Goal: Information Seeking & Learning: Find specific page/section

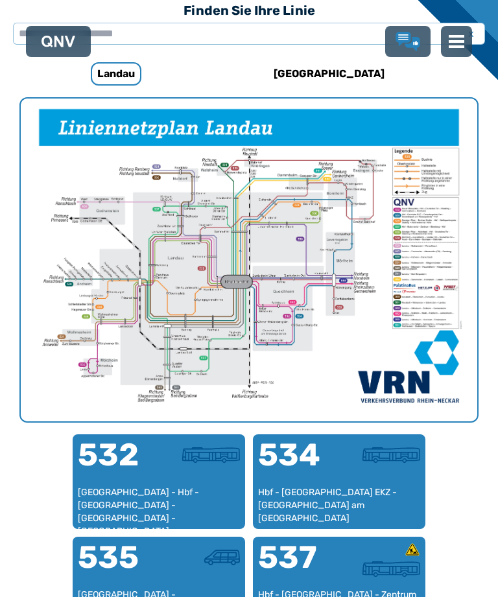
click at [323, 67] on h6 "[GEOGRAPHIC_DATA]" at bounding box center [328, 73] width 121 height 21
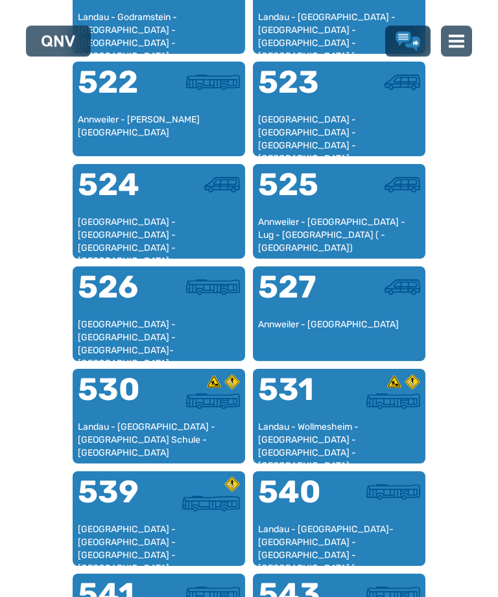
scroll to position [976, 0]
click at [321, 519] on div "540" at bounding box center [298, 499] width 81 height 47
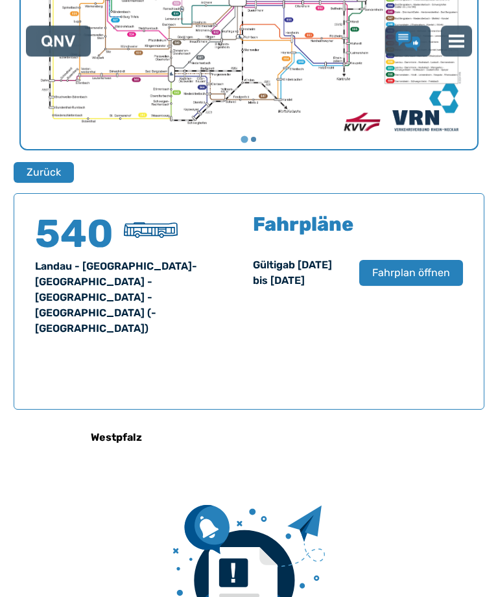
scroll to position [829, 0]
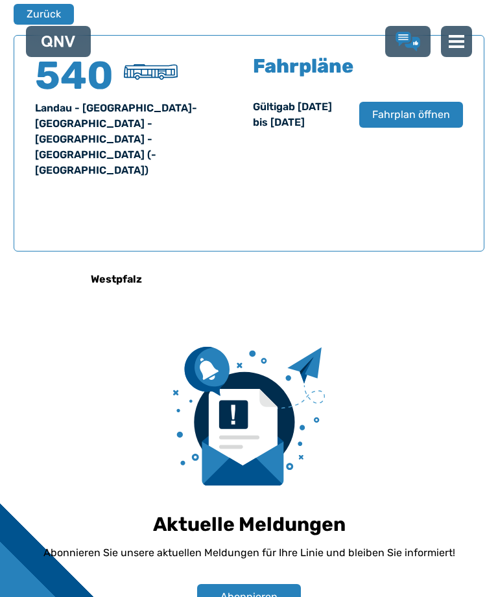
click at [397, 120] on span "Fahrplan öffnen" at bounding box center [411, 115] width 78 height 16
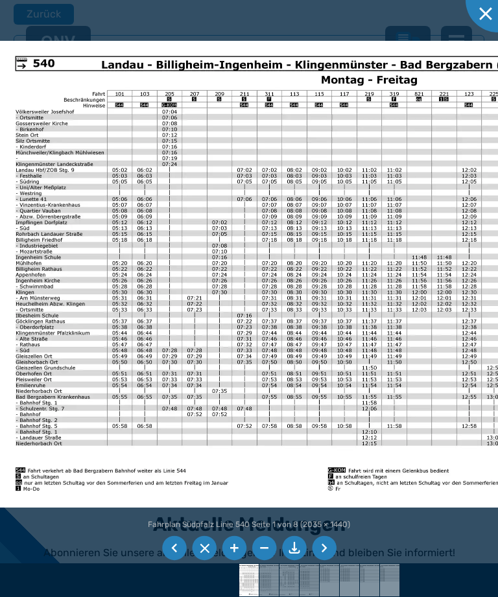
click at [163, 560] on li at bounding box center [174, 548] width 25 height 25
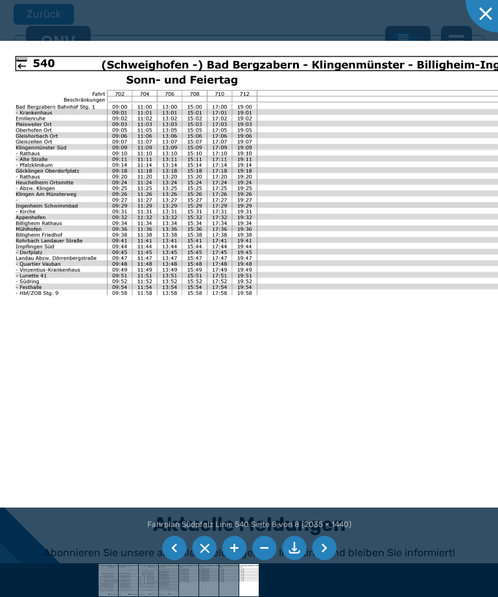
click at [174, 560] on li at bounding box center [174, 548] width 25 height 25
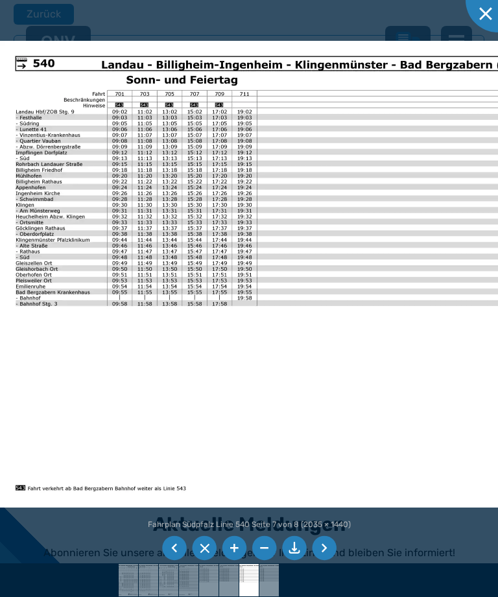
click at [174, 560] on li at bounding box center [174, 548] width 25 height 25
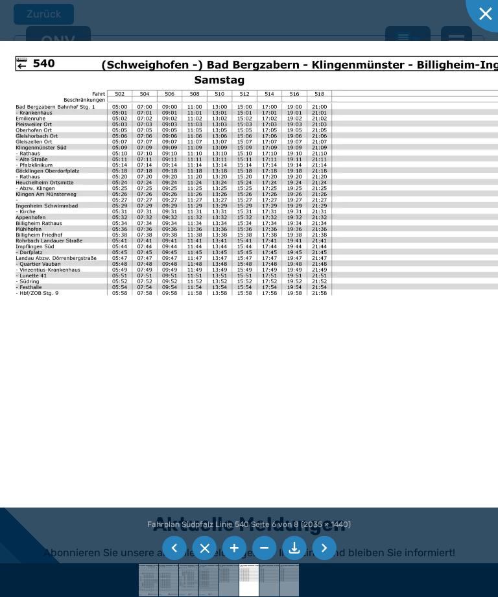
click at [296, 274] on img at bounding box center [330, 274] width 660 height 467
click at [481, 16] on div at bounding box center [497, 0] width 65 height 65
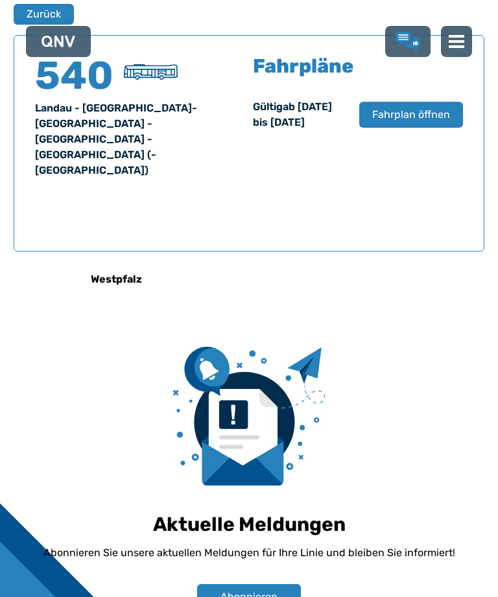
click at [32, 14] on button "Zurück" at bounding box center [44, 14] width 60 height 21
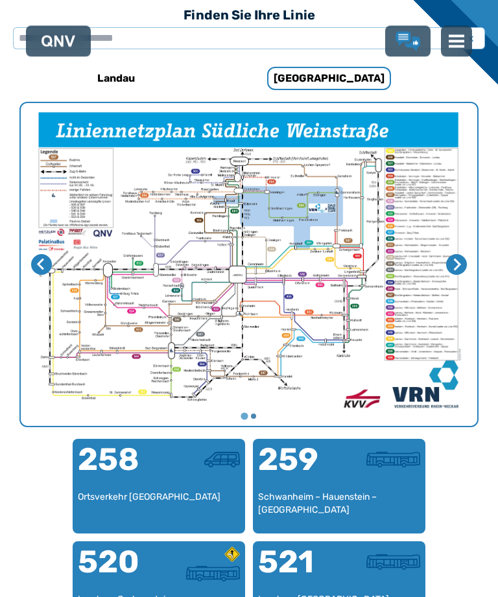
scroll to position [399, 0]
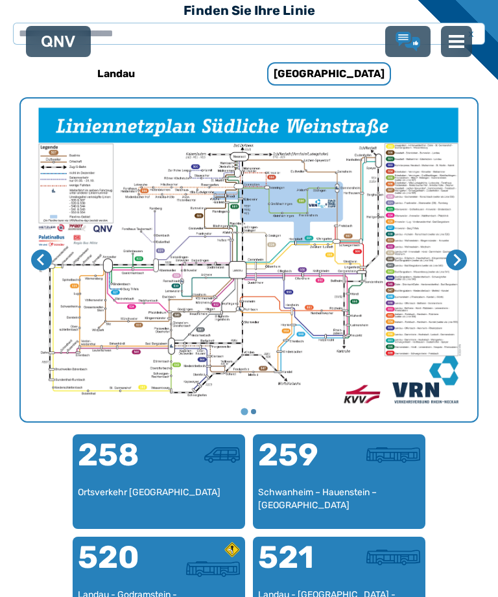
click at [117, 65] on h6 "Landau" at bounding box center [116, 73] width 48 height 21
